Goal: Information Seeking & Learning: Learn about a topic

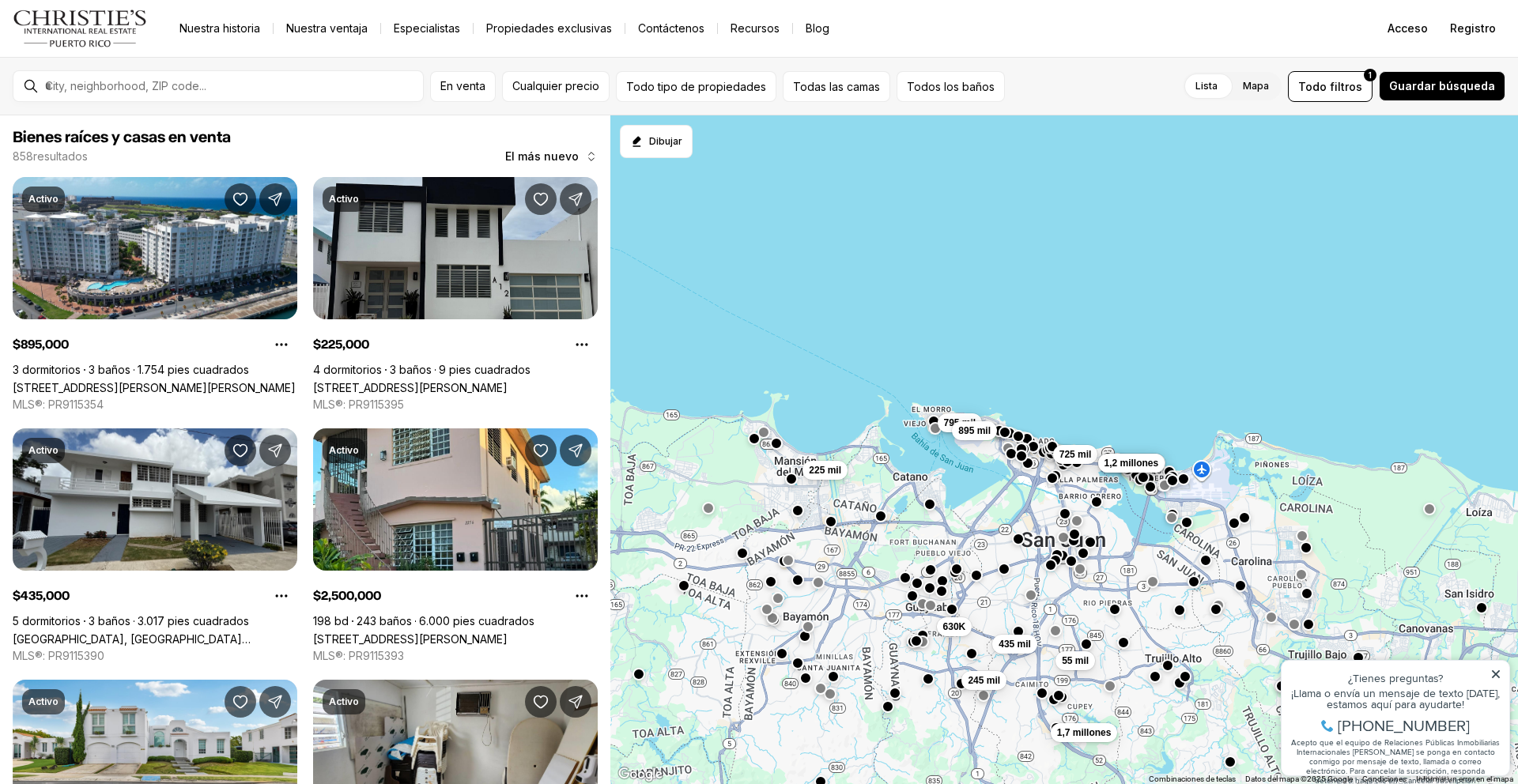
drag, startPoint x: 837, startPoint y: 296, endPoint x: 1253, endPoint y: 349, distance: 419.4
click at [1253, 349] on div "1,7 millones 55 mil 150 mil 725 mil 2,5 millones 1,2 millones 630K 435 mil 245 …" at bounding box center [1064, 450] width 908 height 670
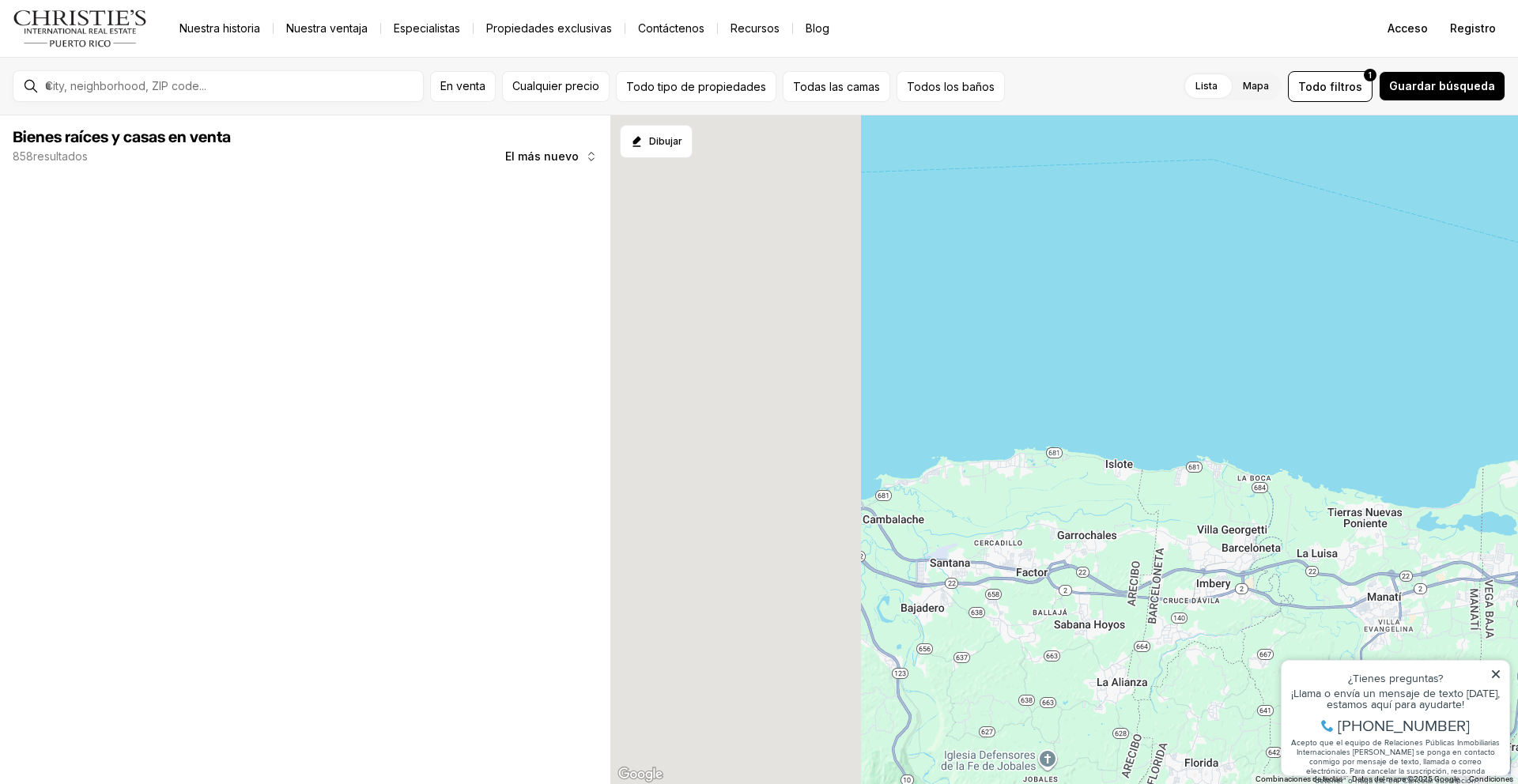
drag, startPoint x: 925, startPoint y: 350, endPoint x: 1361, endPoint y: 299, distance: 439.0
click at [1361, 299] on div at bounding box center [1064, 450] width 908 height 670
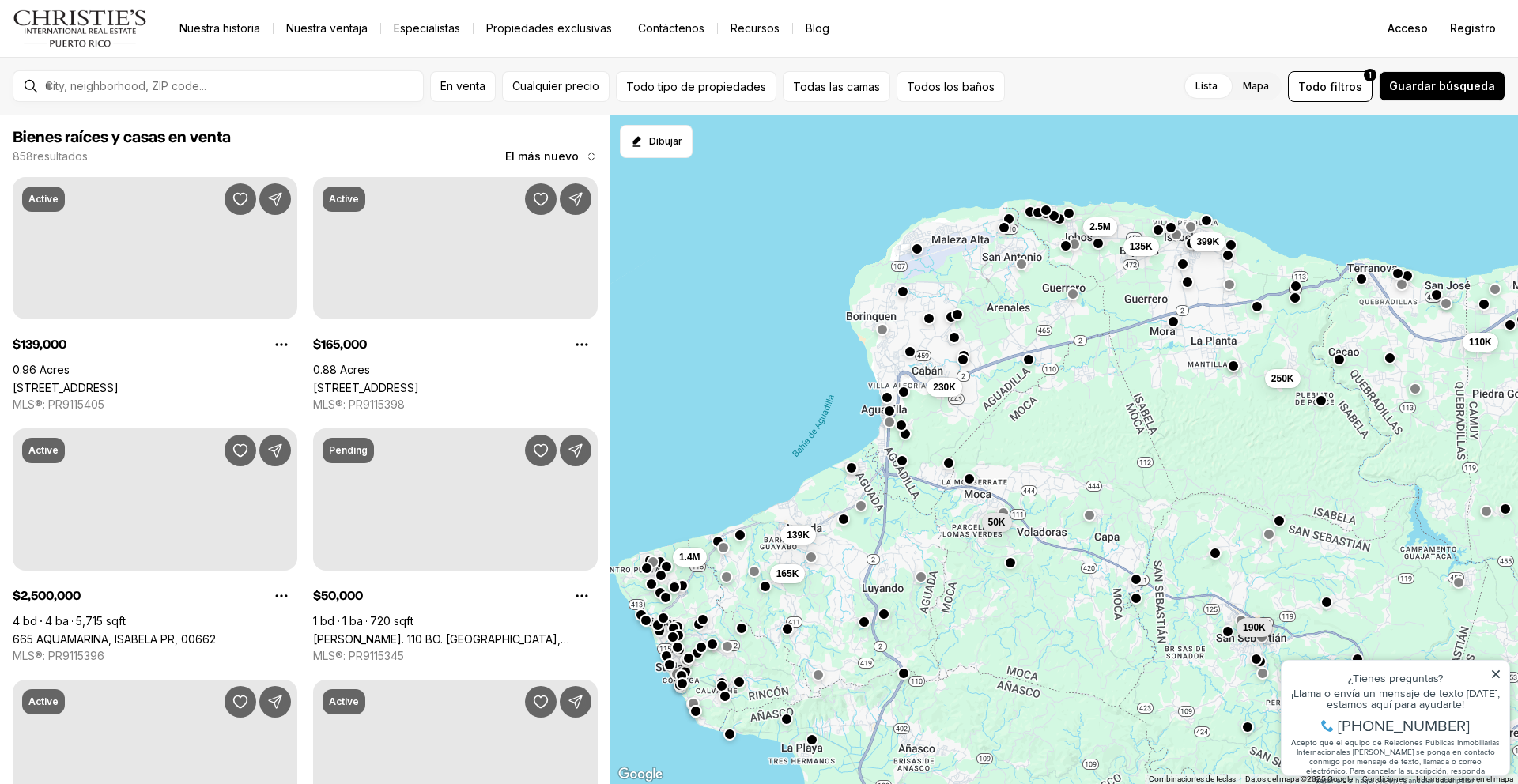
drag, startPoint x: 834, startPoint y: 233, endPoint x: 871, endPoint y: 162, distance: 80.1
click at [871, 162] on div "110K 250K 230K 190K 50K 135K 399K 2.5M 165K 139K 1.4M" at bounding box center [1064, 450] width 908 height 670
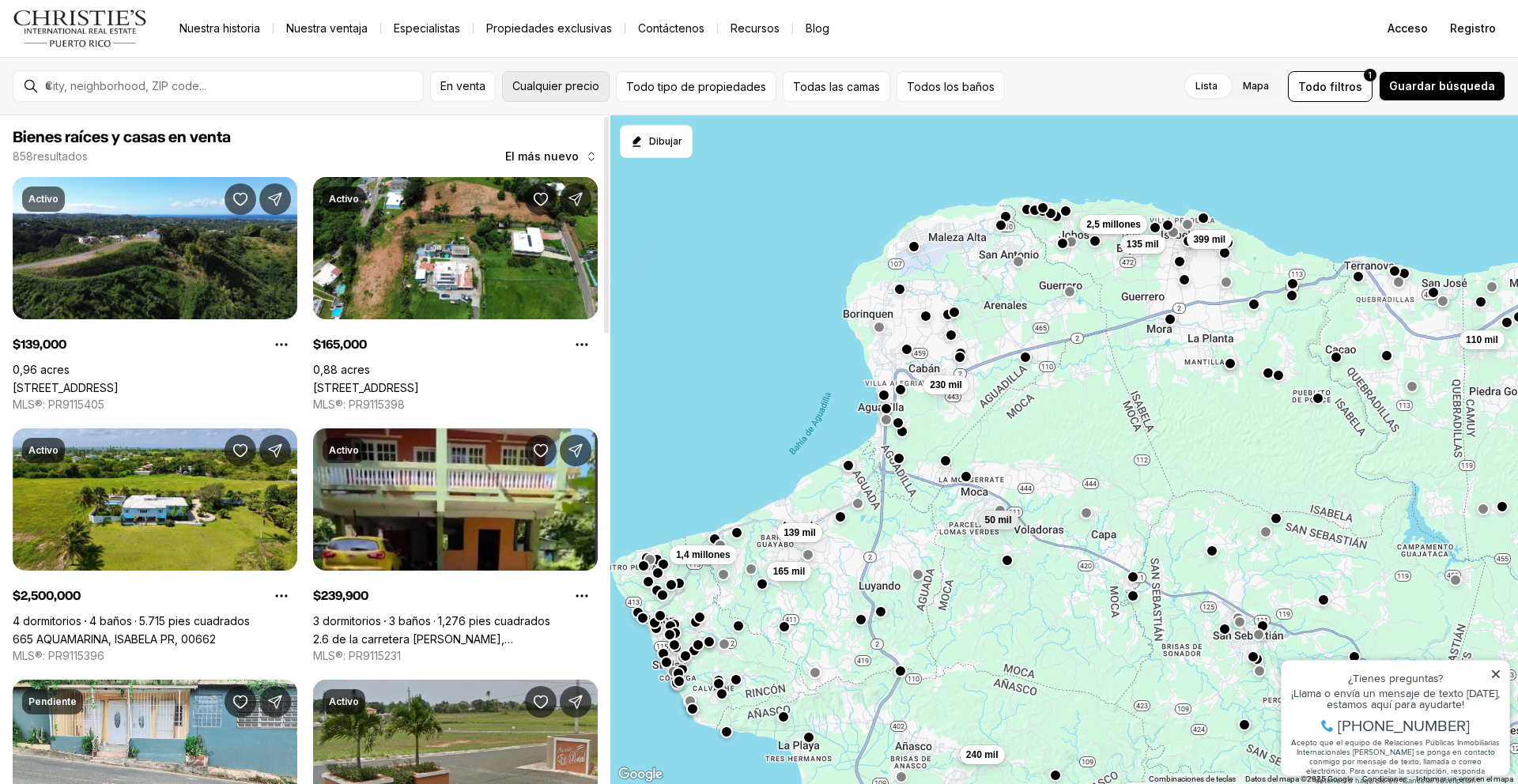
click at [555, 90] on font "Cualquier precio" at bounding box center [556, 86] width 87 height 13
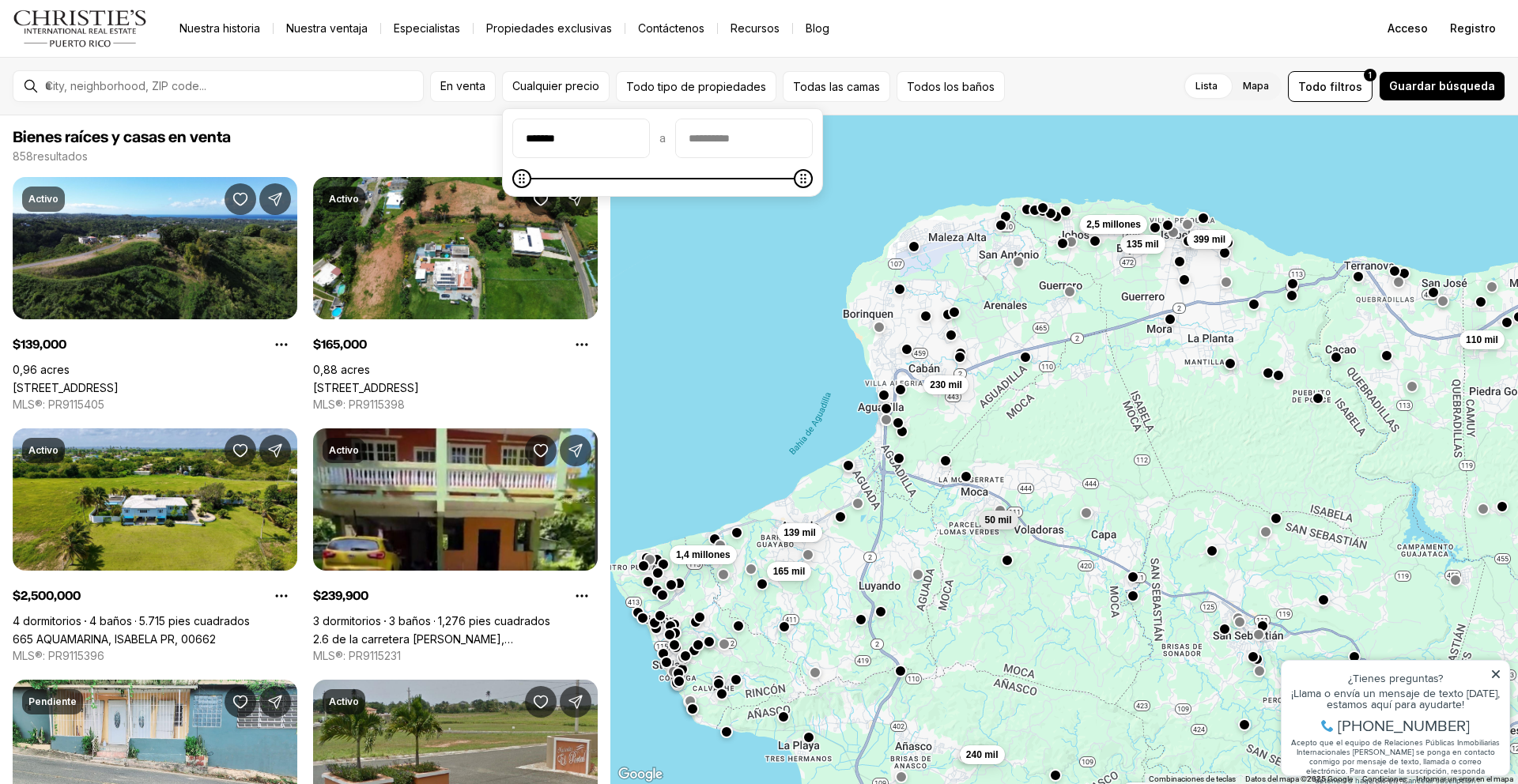
type input "*******"
click at [748, 142] on input "precioMáximo" at bounding box center [743, 137] width 136 height 37
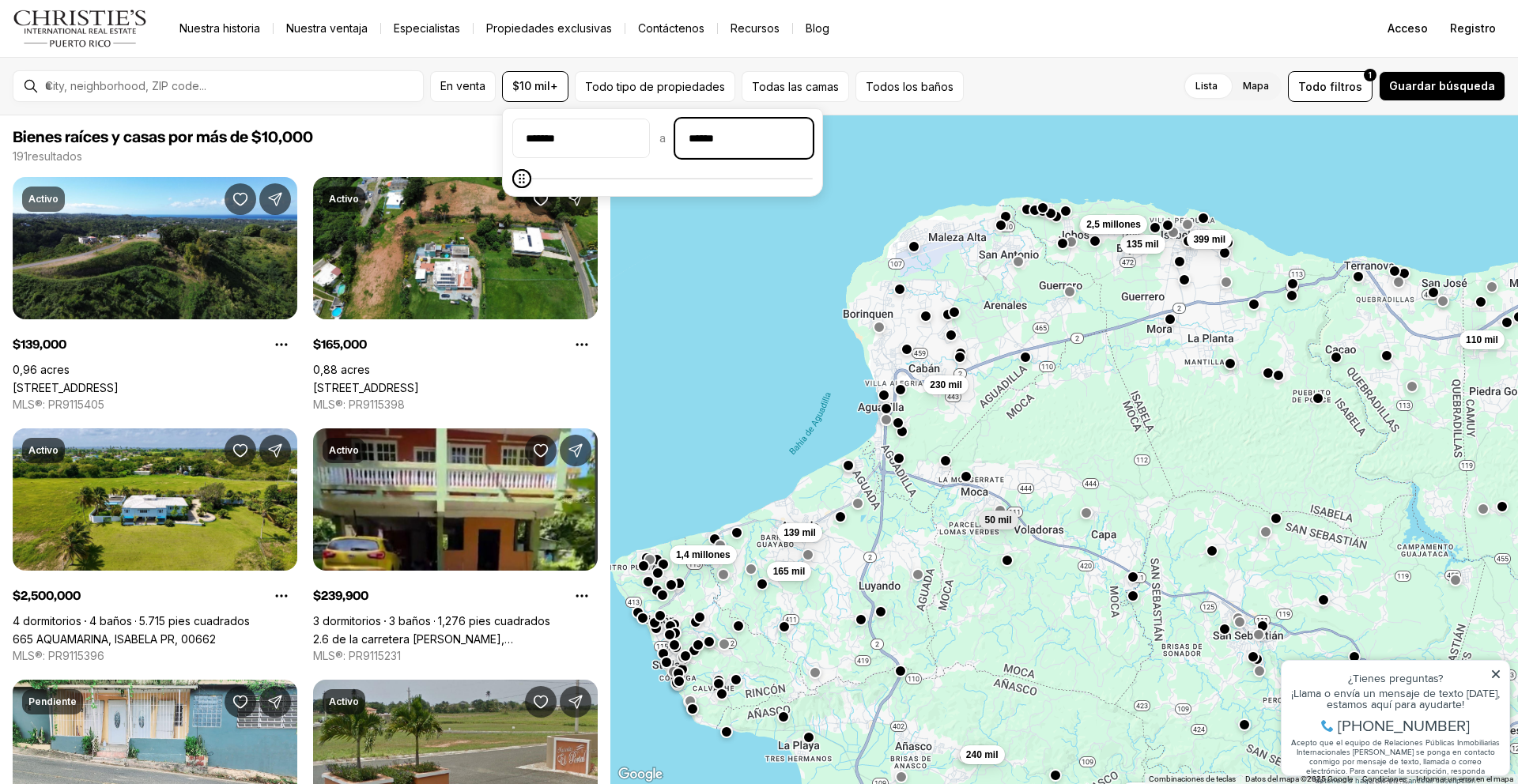
type input "*******"
click at [664, 344] on div "110 mil 230 mil 50 mil 135 mil 399 mil 2,5 millones 165 mil 139 mil 1,4 millone…" at bounding box center [1064, 450] width 908 height 670
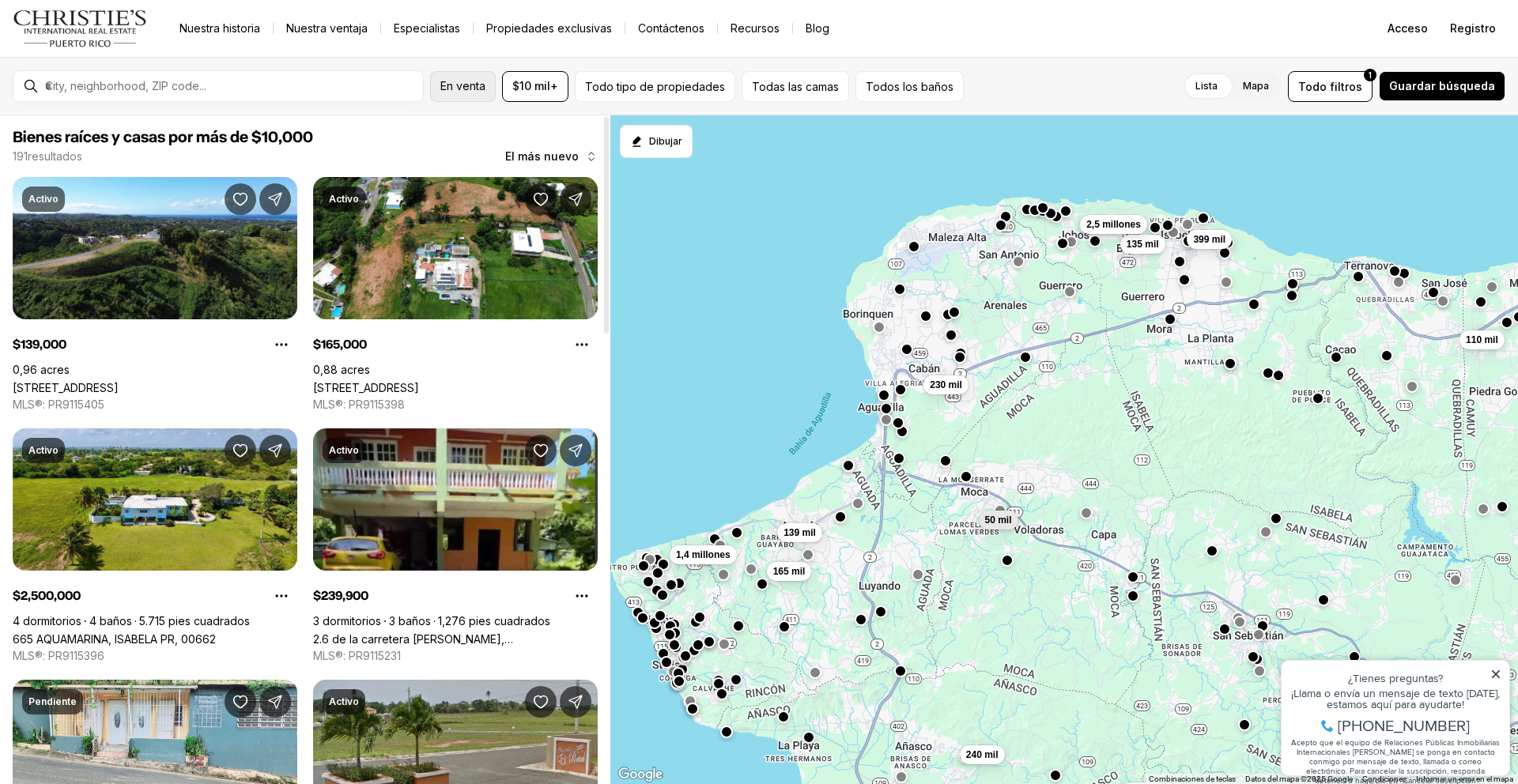
click at [471, 77] on button "En venta" at bounding box center [462, 86] width 65 height 31
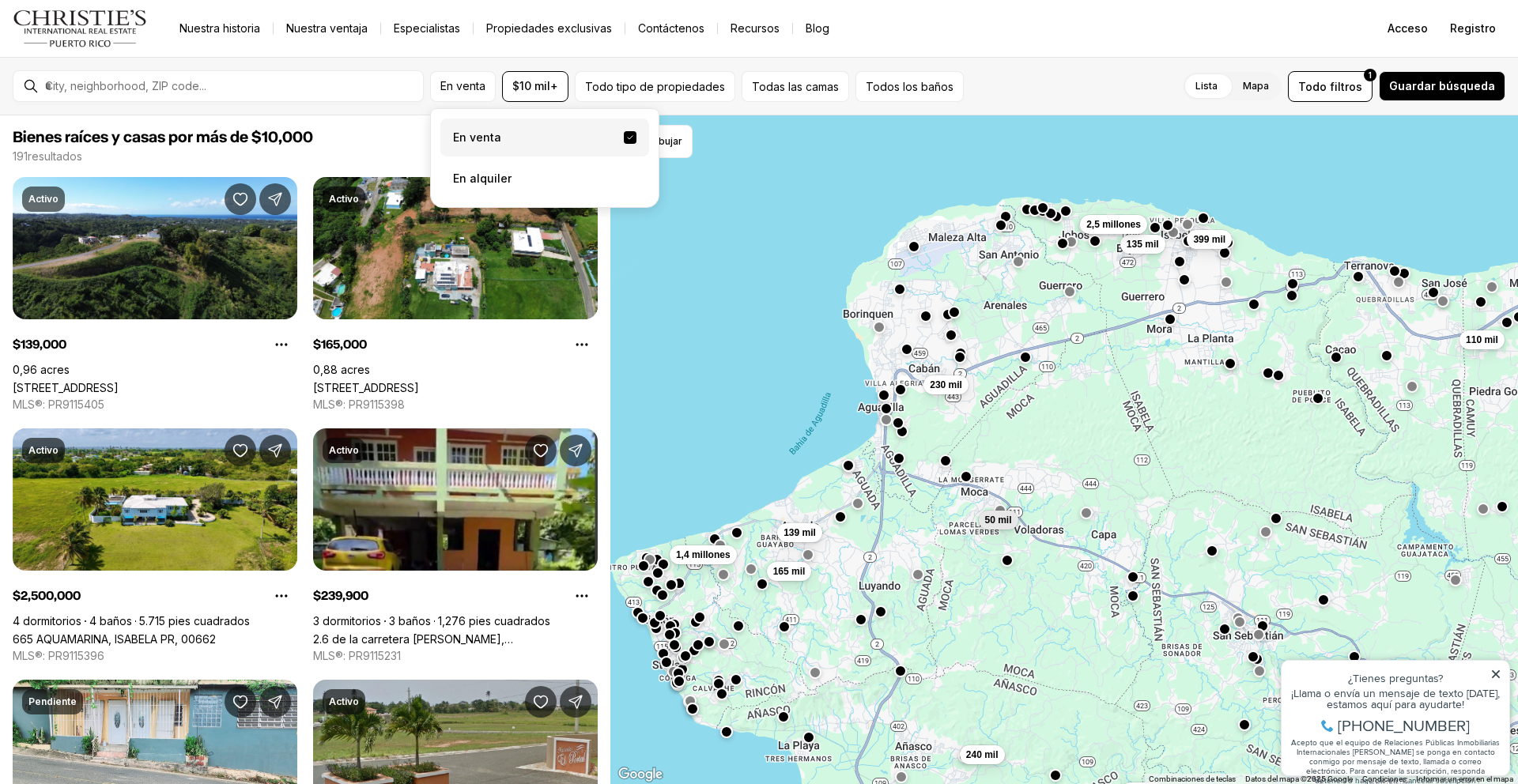
click at [564, 123] on label "En venta" at bounding box center [544, 136] width 209 height 37
click at [624, 132] on button "En venta" at bounding box center [630, 137] width 12 height 12
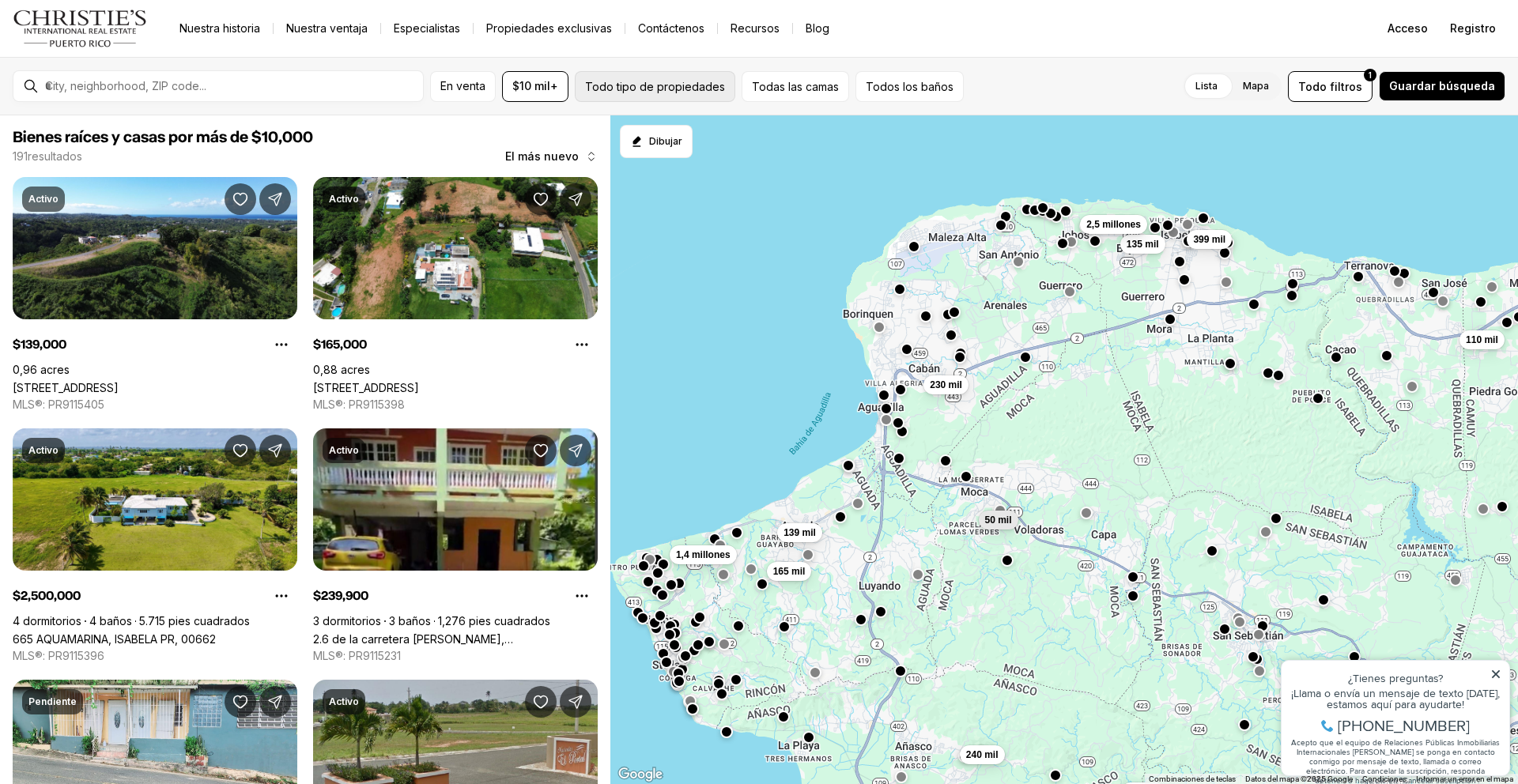
click at [638, 88] on font "Todo tipo de propiedades" at bounding box center [656, 86] width 140 height 13
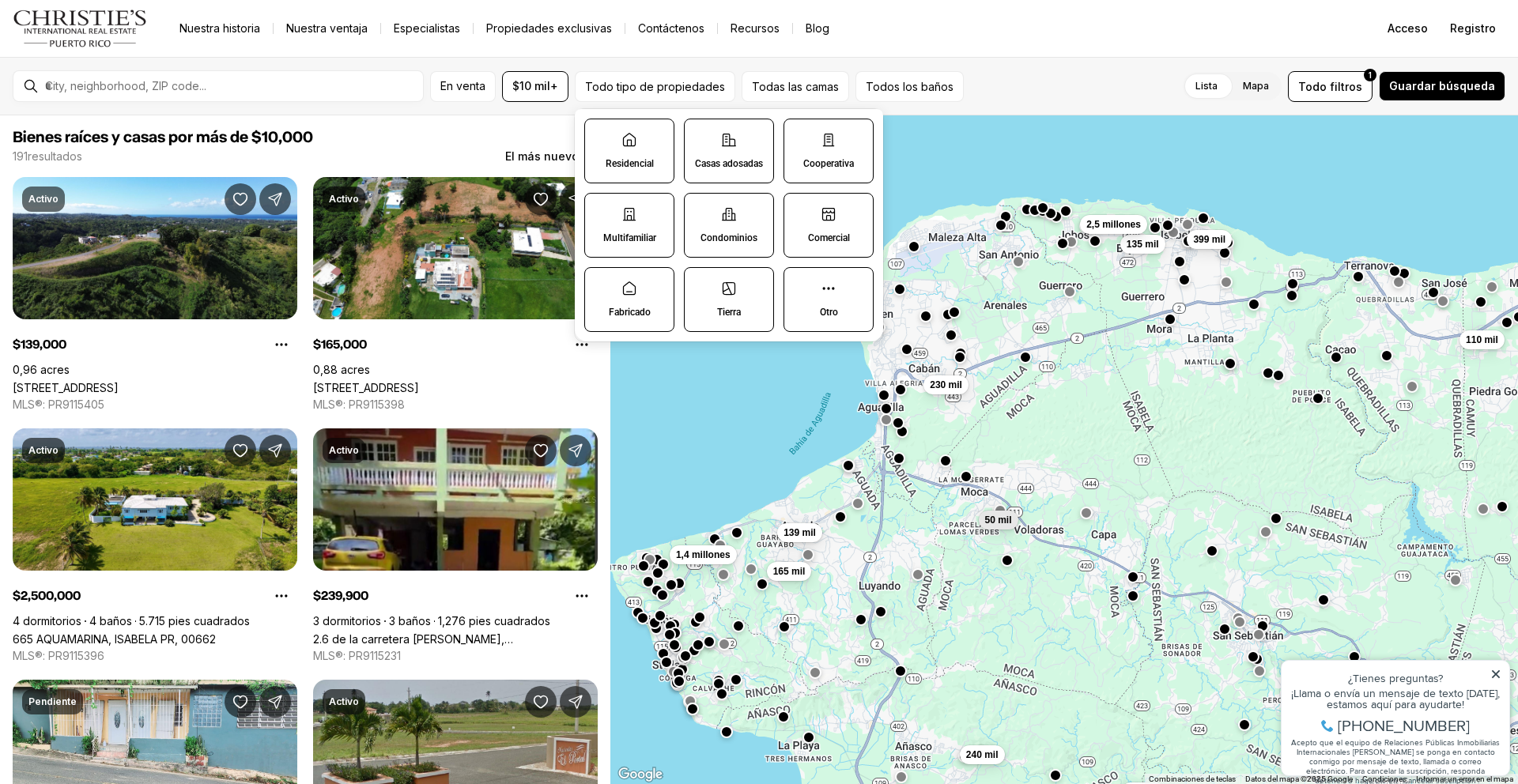
click at [618, 155] on label "Residencial" at bounding box center [630, 150] width 90 height 64
click at [601, 135] on button "Residencial" at bounding box center [593, 127] width 15 height 15
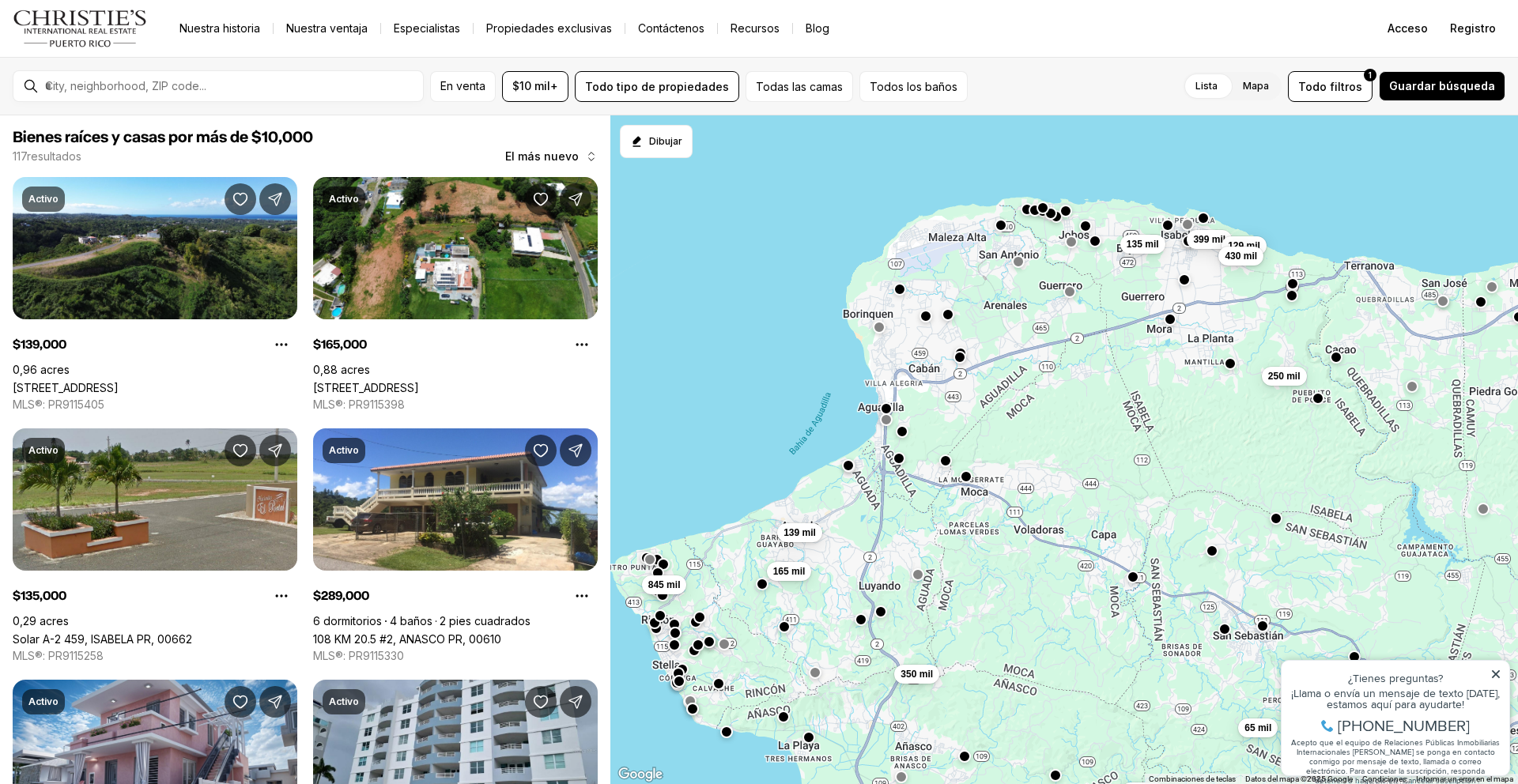
click at [708, 389] on div "250 mil 65 mil 135 mil 399 mil 129 mil 430 mil 350 mil 165 mil 139 mil 845 mil …" at bounding box center [1064, 450] width 908 height 670
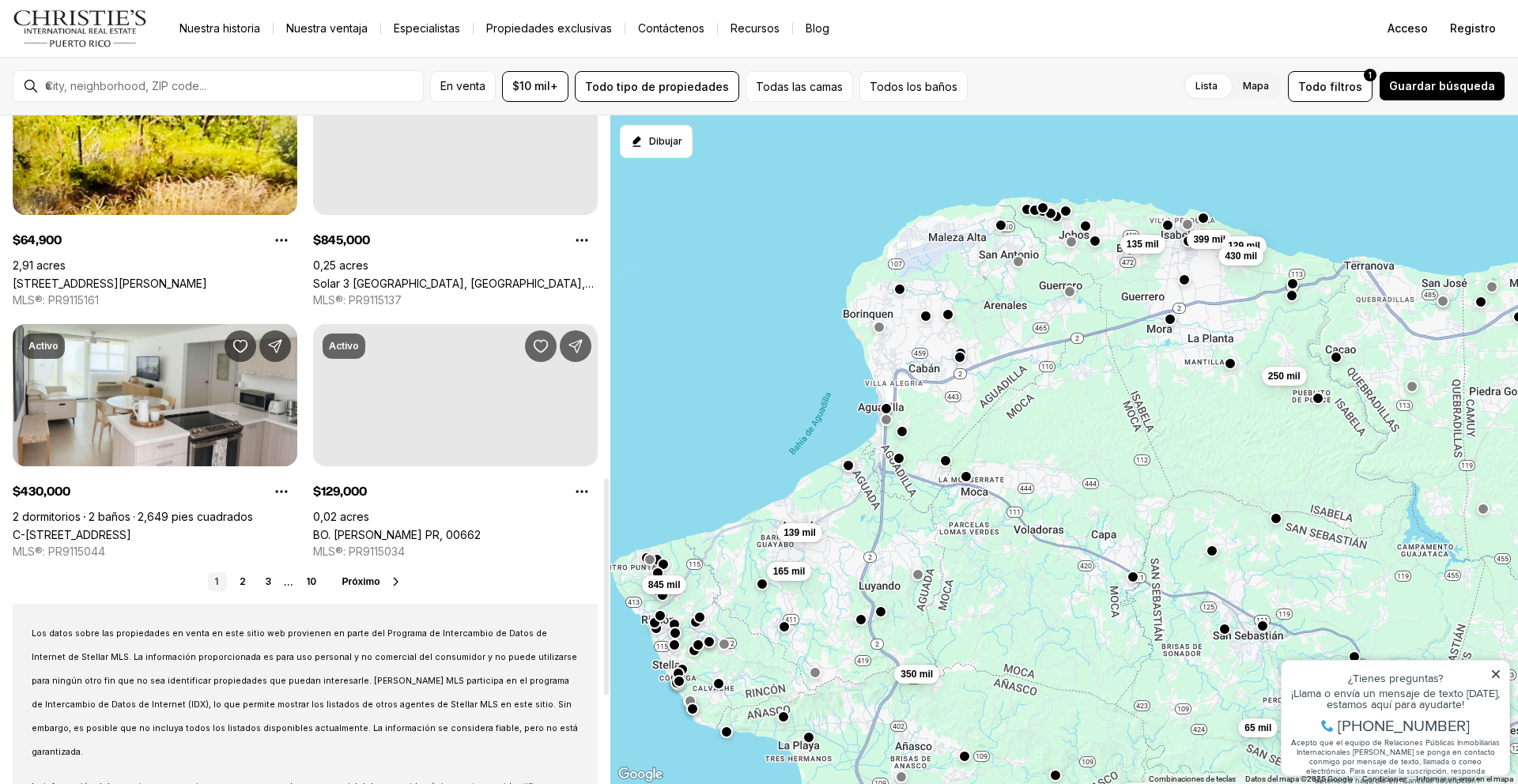
scroll to position [1118, 0]
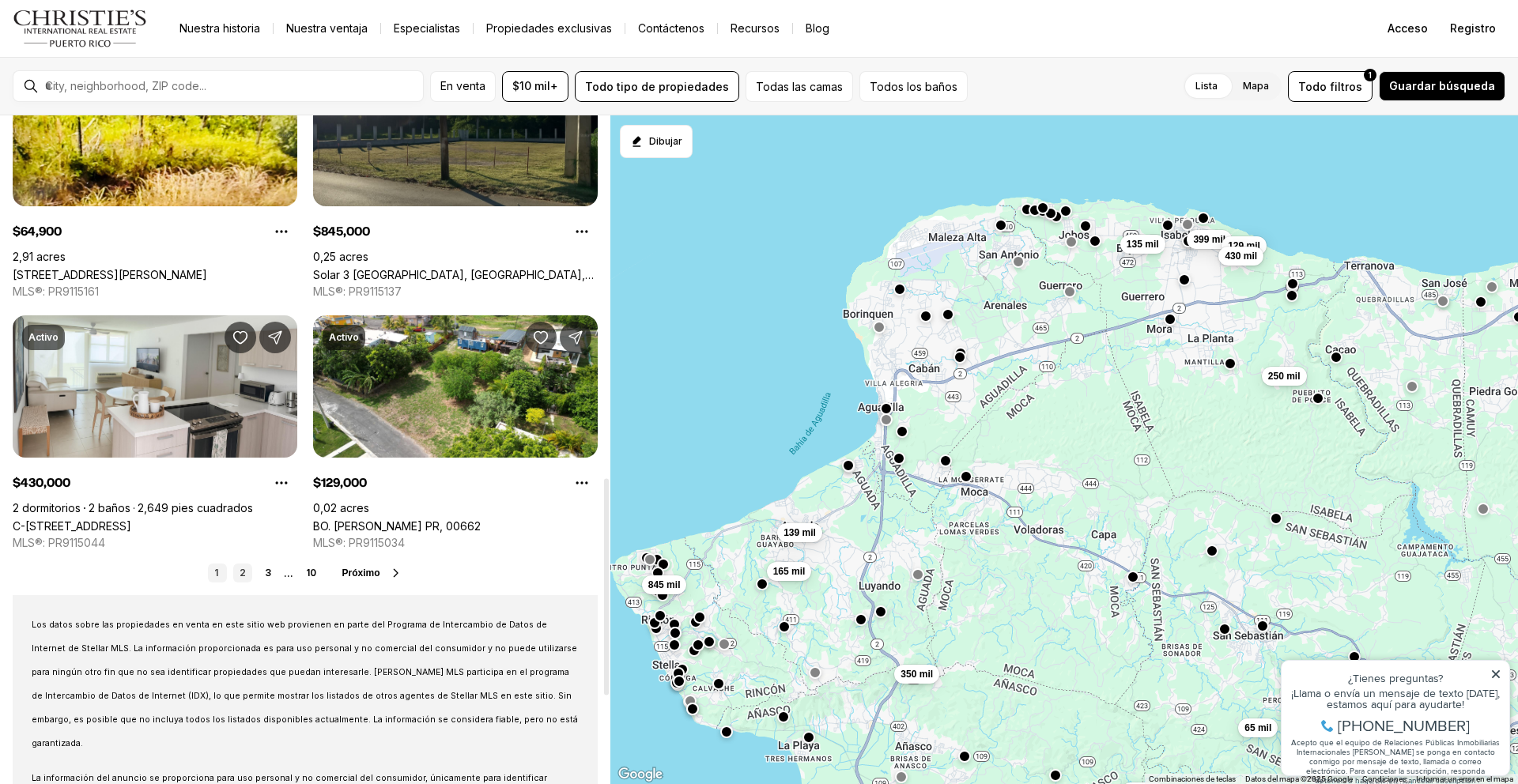
click at [247, 574] on link "2" at bounding box center [243, 573] width 19 height 19
